Goal: Navigation & Orientation: Find specific page/section

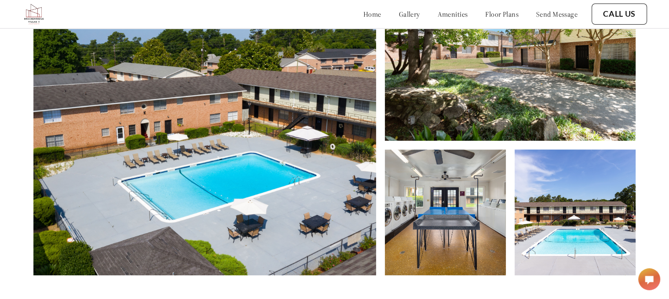
scroll to position [369, 0]
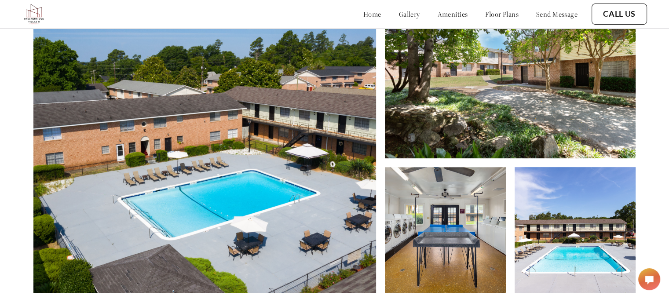
click at [399, 13] on link "gallery" at bounding box center [409, 14] width 21 height 9
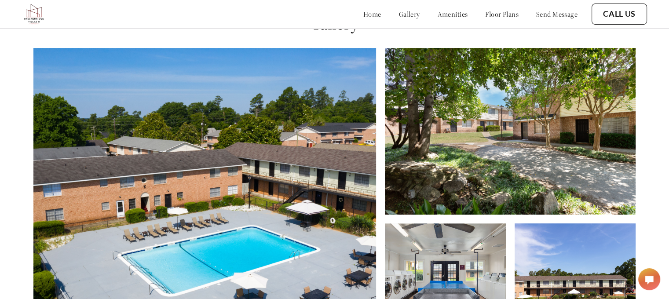
scroll to position [306, 0]
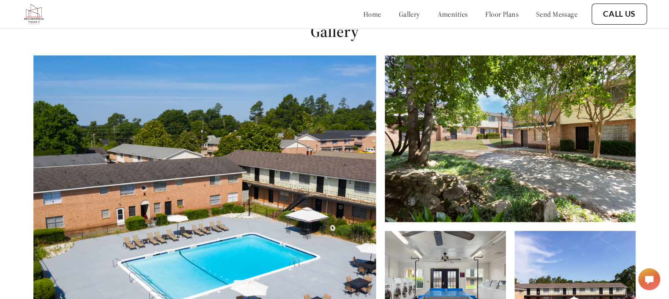
drag, startPoint x: 670, startPoint y: 73, endPoint x: 667, endPoint y: 67, distance: 6.5
click at [667, 67] on div "Gallery" at bounding box center [334, 188] width 669 height 391
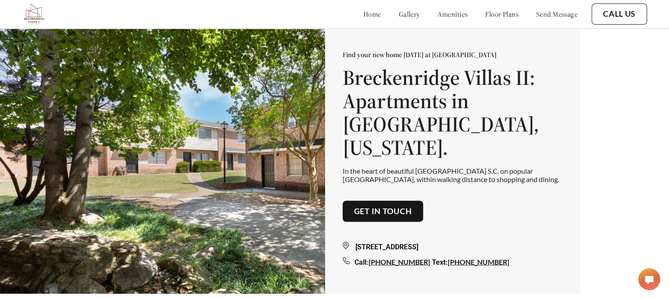
scroll to position [0, 0]
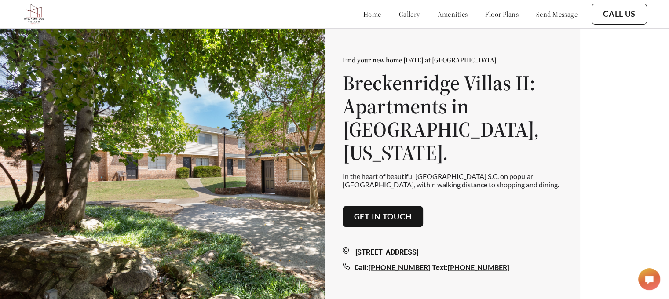
click at [485, 16] on link "floor plans" at bounding box center [501, 14] width 33 height 9
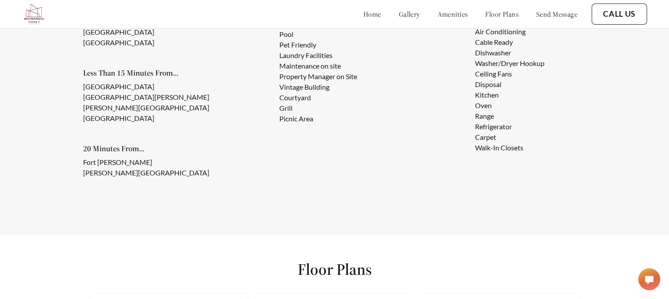
scroll to position [567, 0]
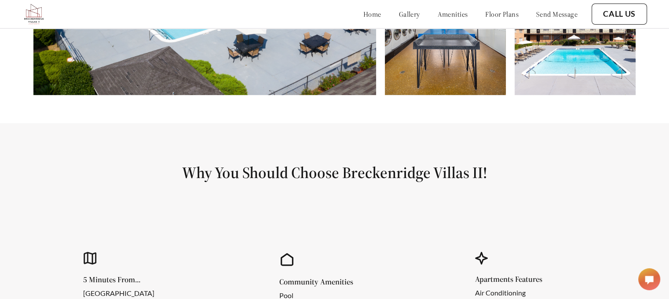
click at [363, 15] on link "home" at bounding box center [372, 14] width 18 height 9
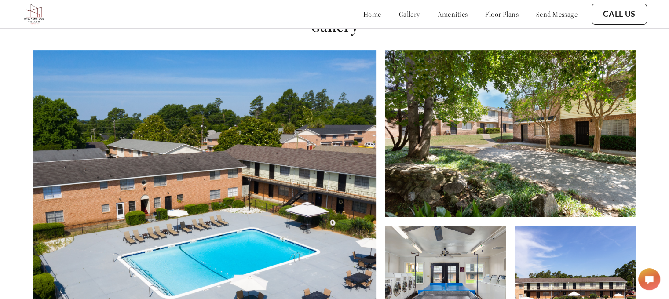
scroll to position [306, 0]
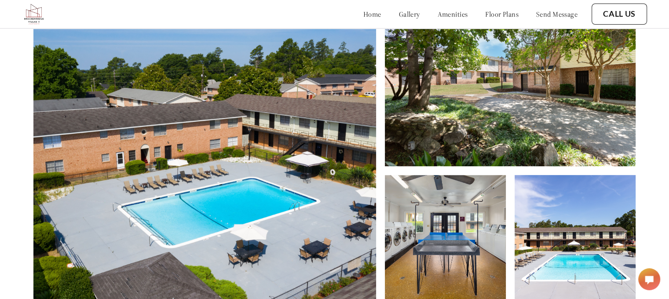
scroll to position [369, 0]
